Goal: Information Seeking & Learning: Learn about a topic

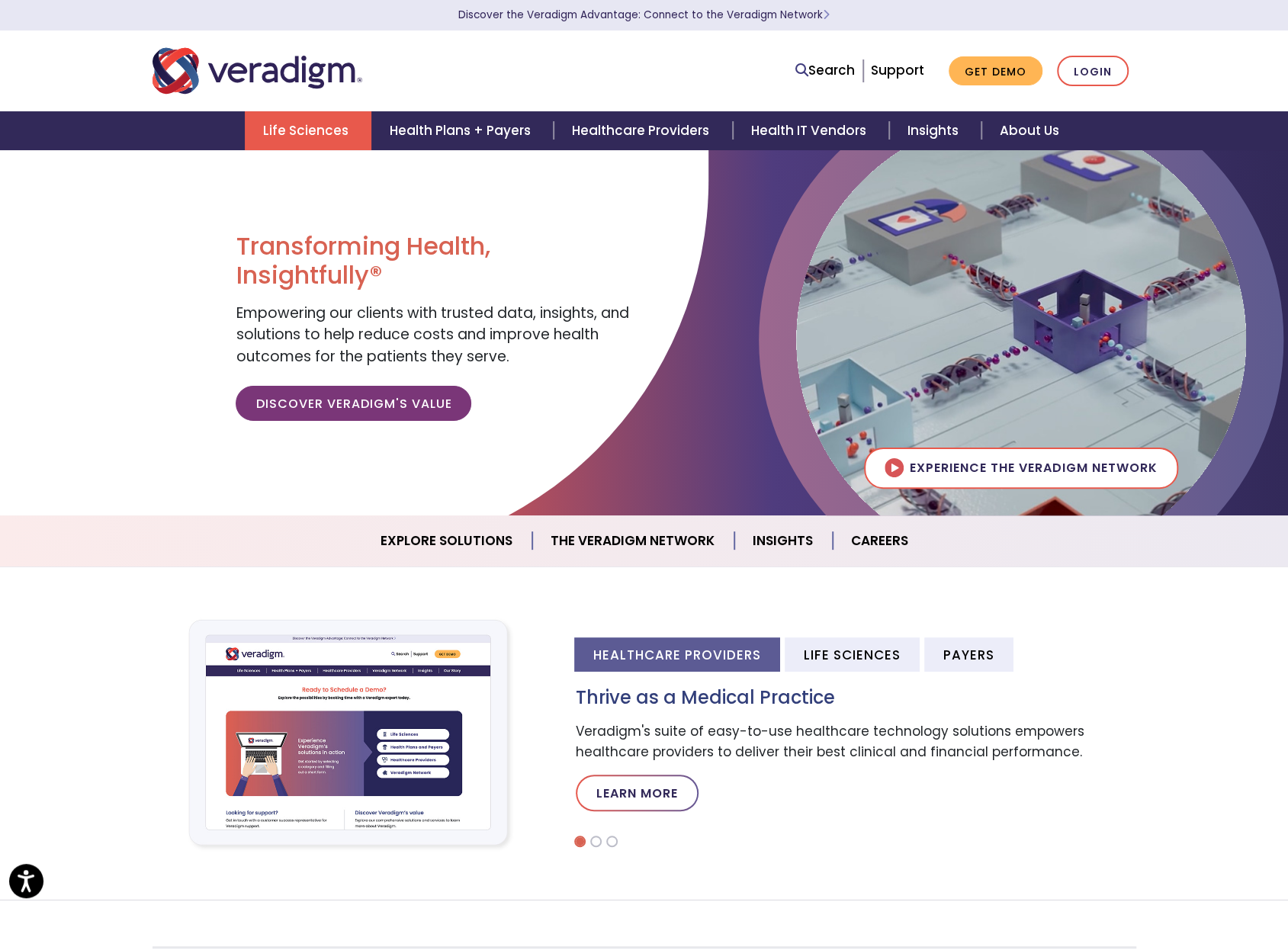
click at [301, 118] on link "Life Sciences" at bounding box center [308, 130] width 126 height 39
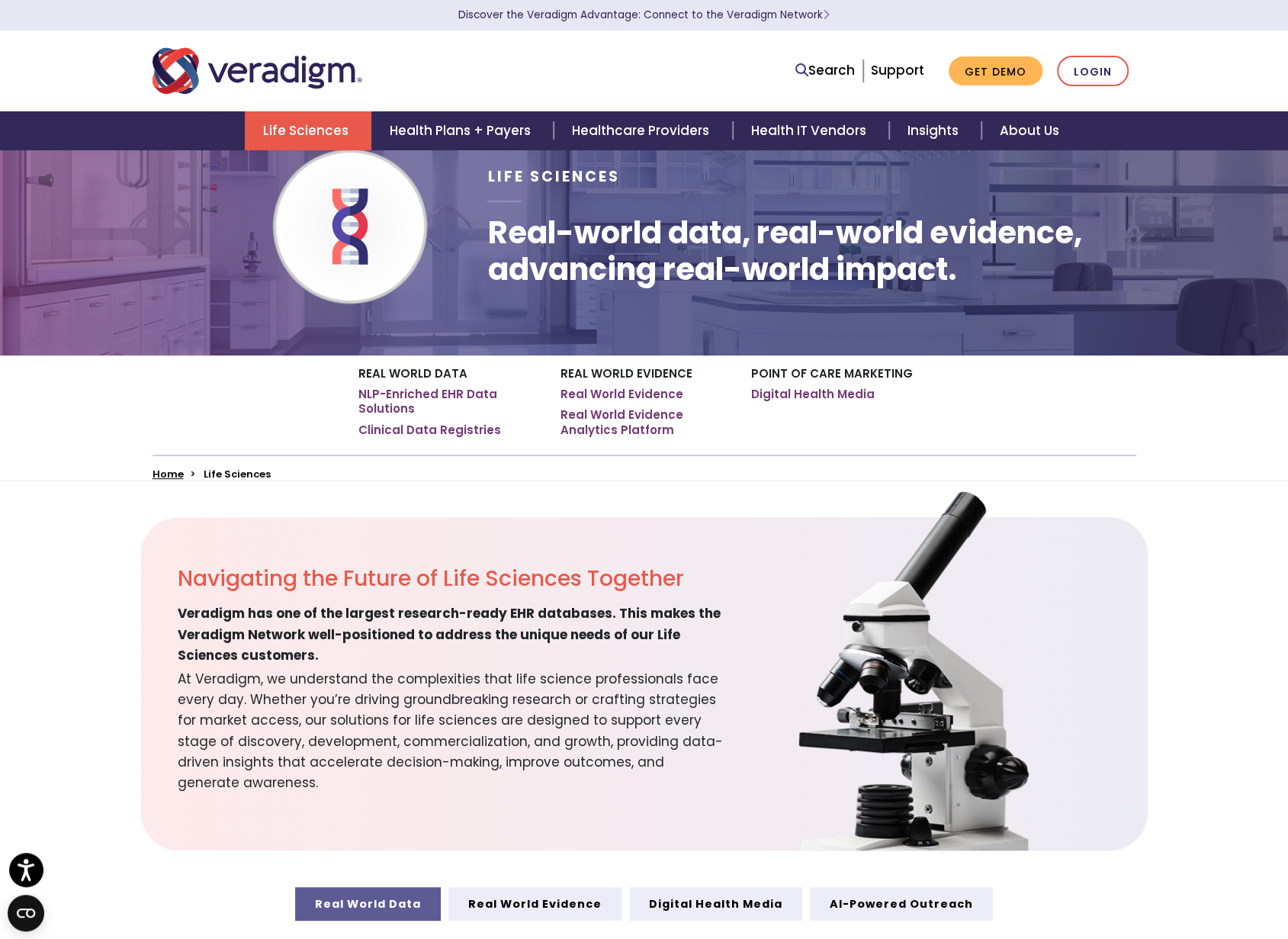
scroll to position [76, 0]
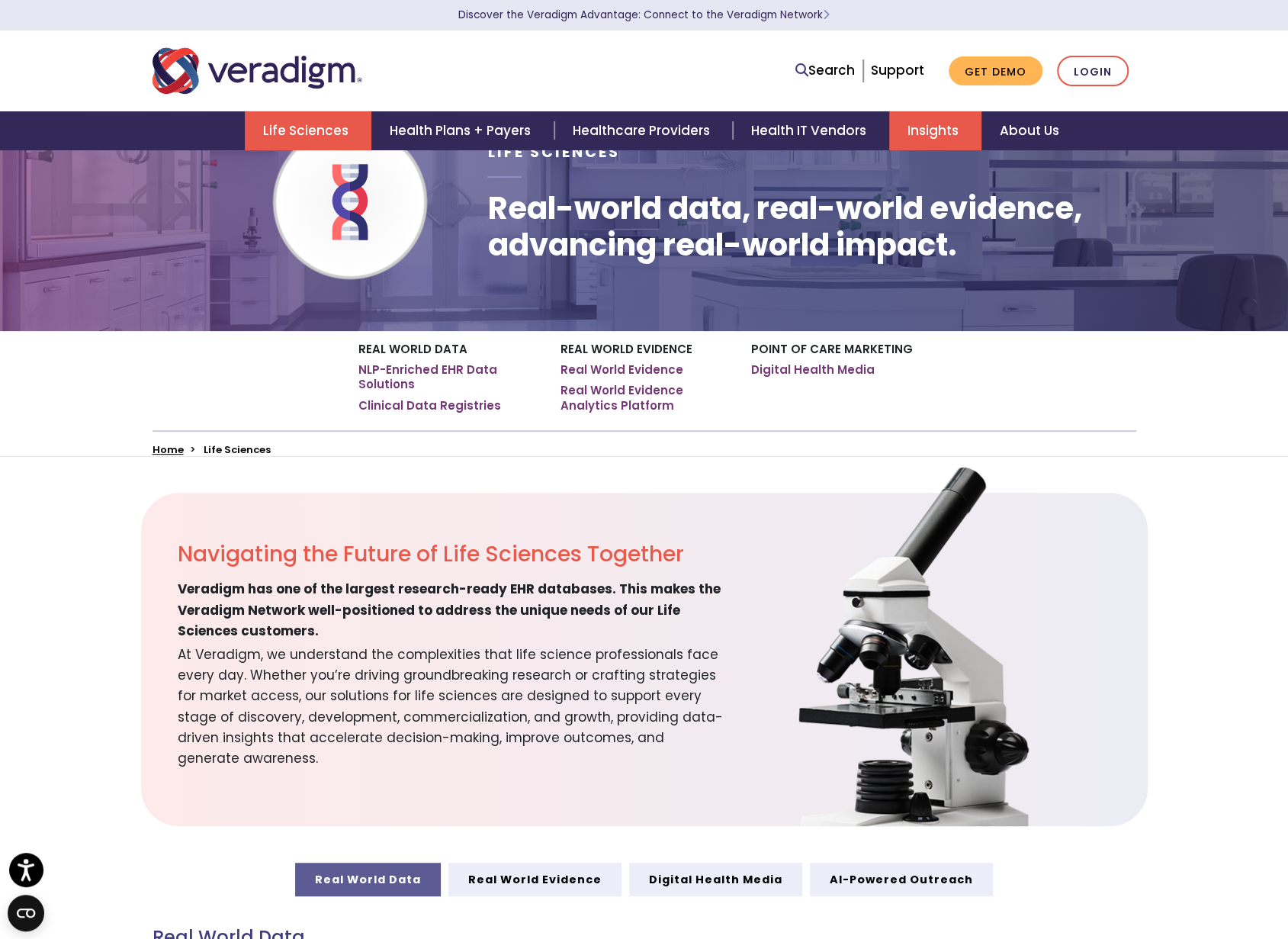
click at [963, 123] on link "Insights" at bounding box center [936, 131] width 92 height 39
